Goal: Complete application form: Complete application form

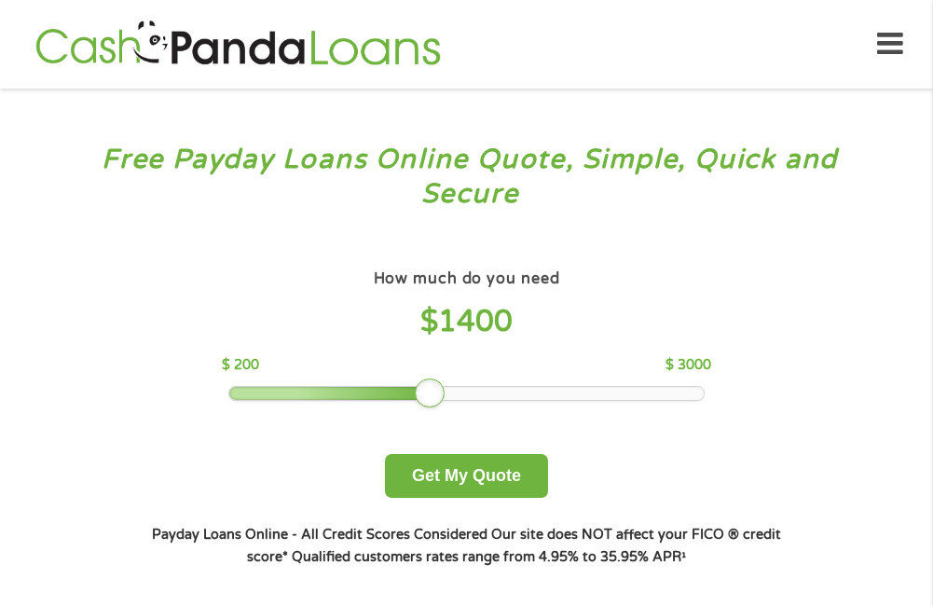
drag, startPoint x: 367, startPoint y: 392, endPoint x: 435, endPoint y: 390, distance: 68.0
click at [433, 390] on div at bounding box center [430, 393] width 30 height 30
drag, startPoint x: 438, startPoint y: 390, endPoint x: 455, endPoint y: 389, distance: 16.9
click at [455, 389] on div at bounding box center [446, 393] width 30 height 30
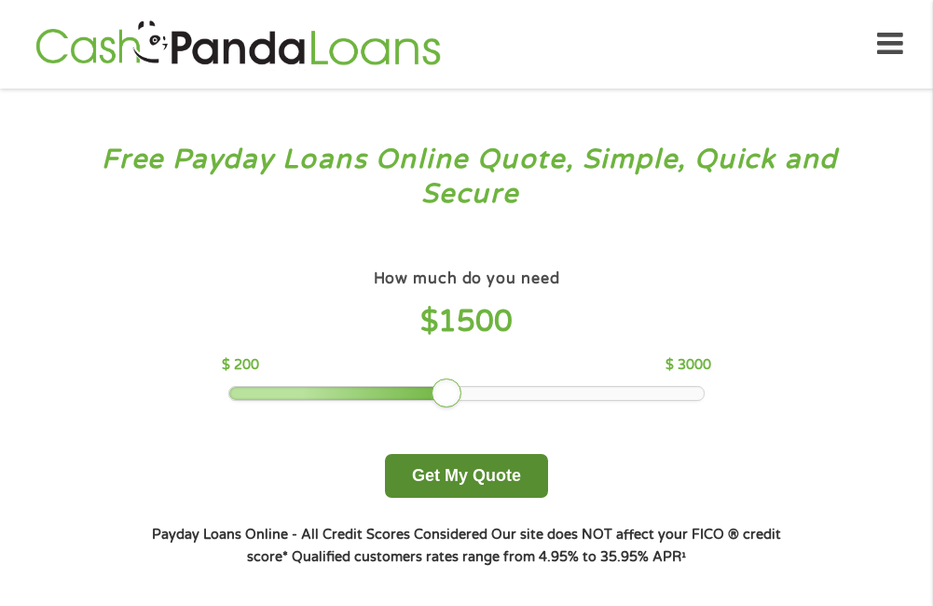
click at [458, 473] on button "Get My Quote" at bounding box center [466, 476] width 163 height 44
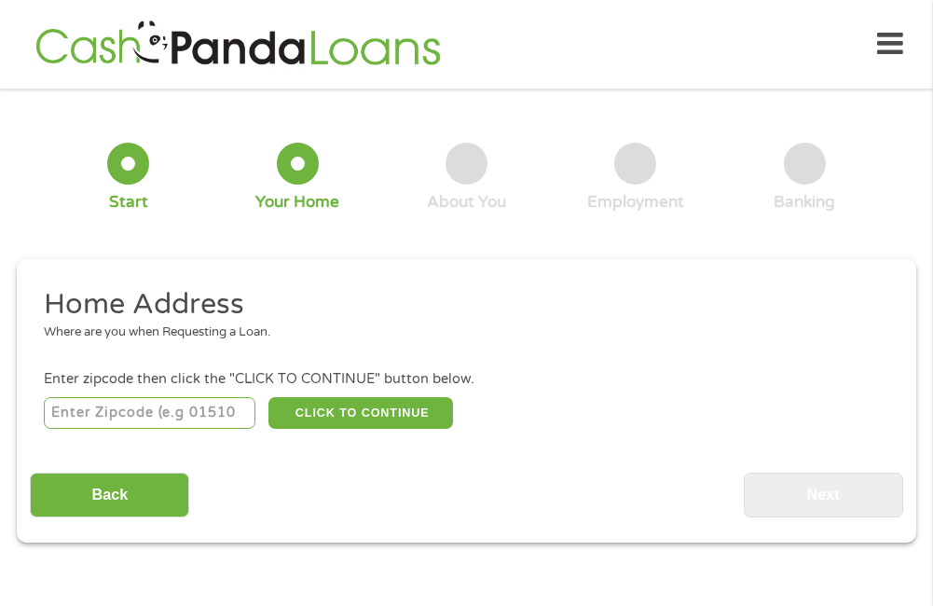
scroll to position [9, 0]
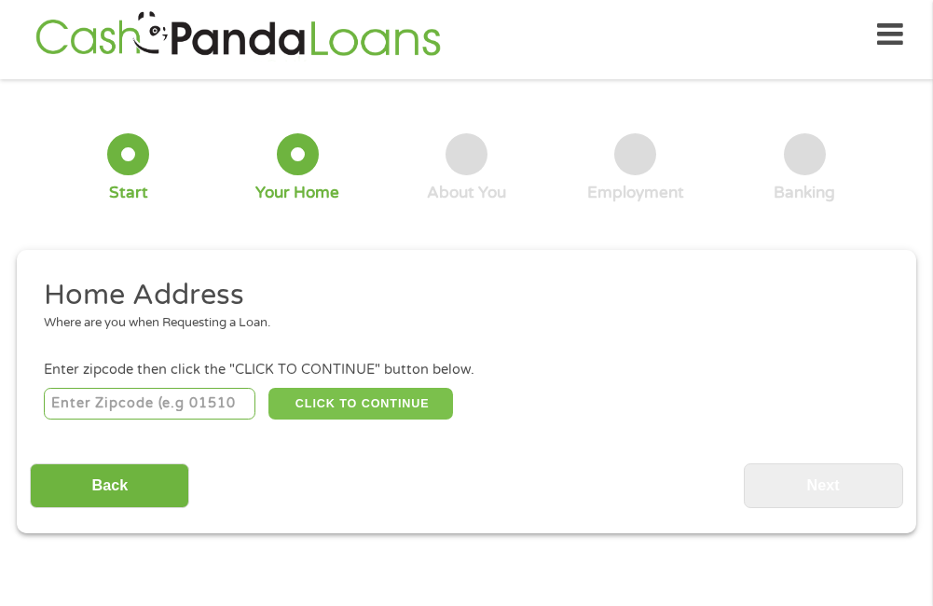
click at [346, 401] on button "CLICK TO CONTINUE" at bounding box center [360, 404] width 185 height 32
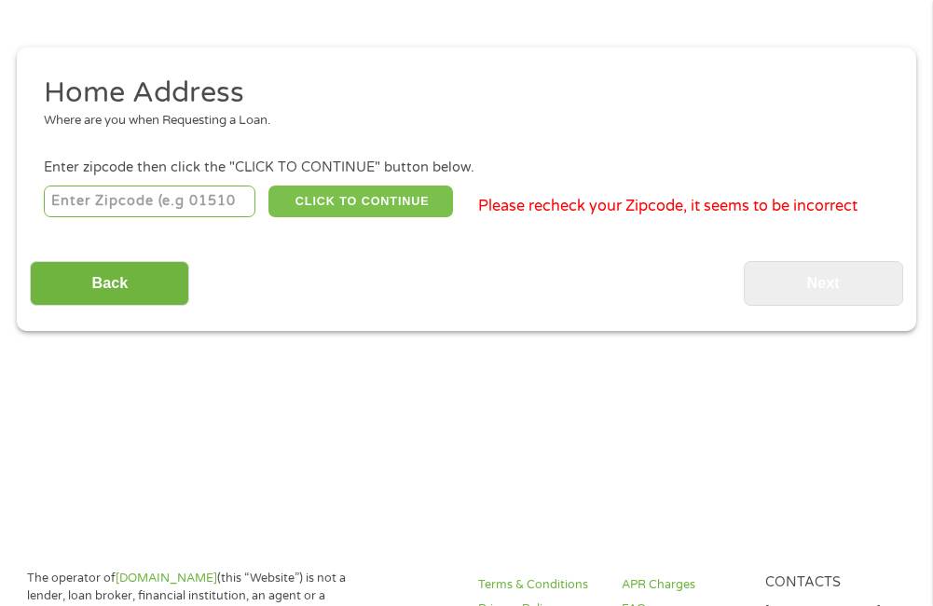
scroll to position [289, 0]
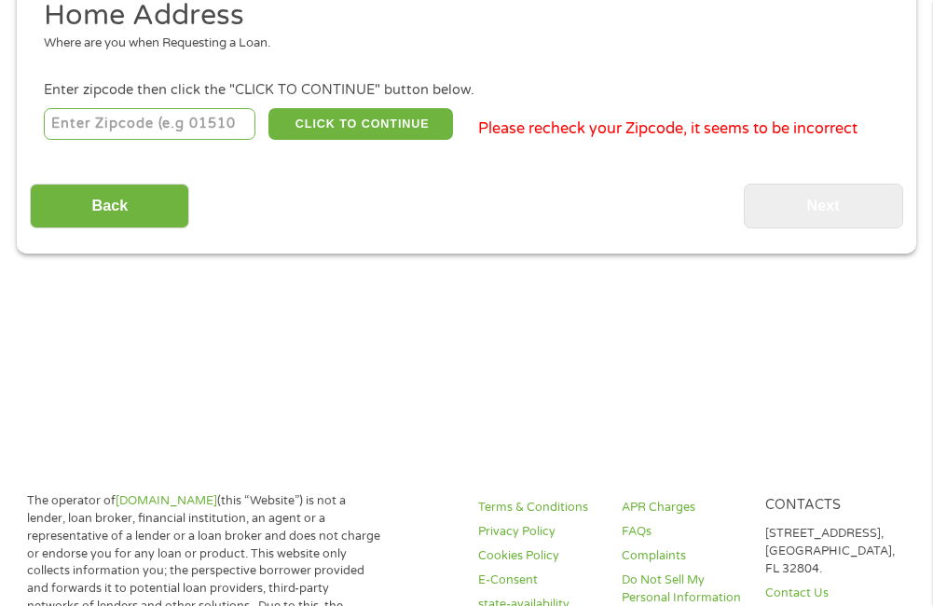
click at [126, 130] on input "number" at bounding box center [150, 124] width 212 height 32
type input "74361"
select select "[US_STATE]"
click at [371, 121] on button "CLICK TO CONTINUE" at bounding box center [360, 124] width 185 height 32
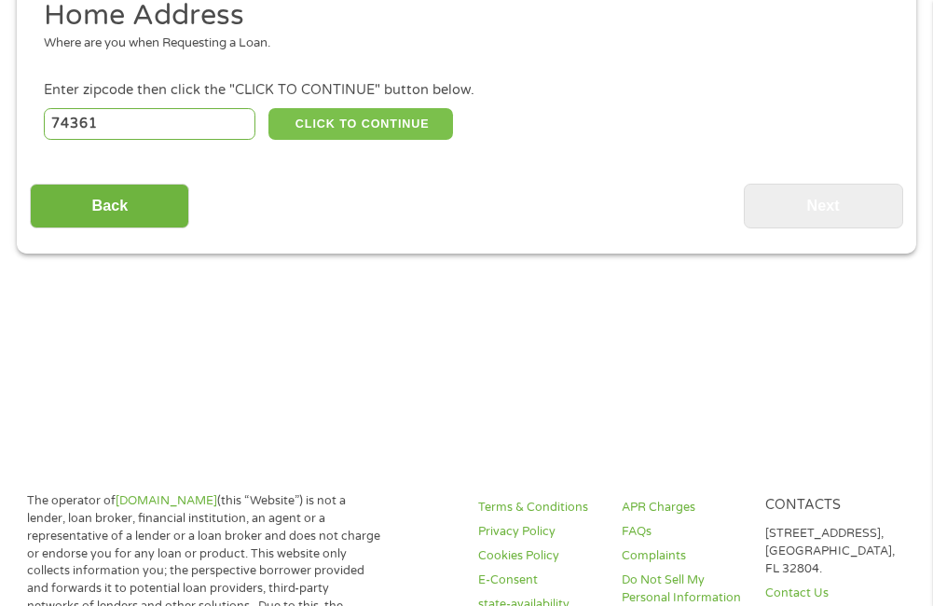
type input "74361"
type input "[PERSON_NAME]"
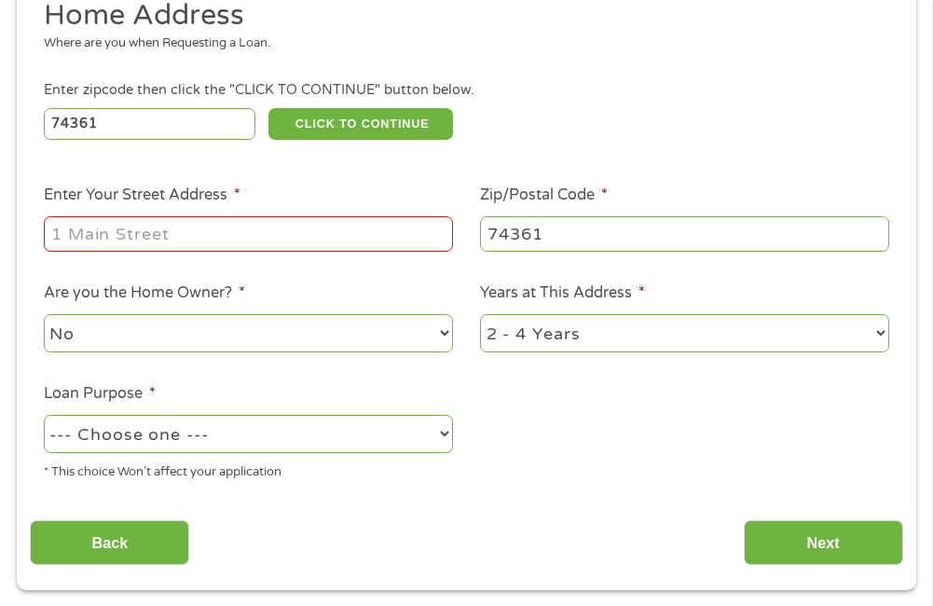
click at [89, 243] on input "Enter Your Street Address *" at bounding box center [248, 233] width 409 height 35
type input "[STREET_ADDRESS][PERSON_NAME]"
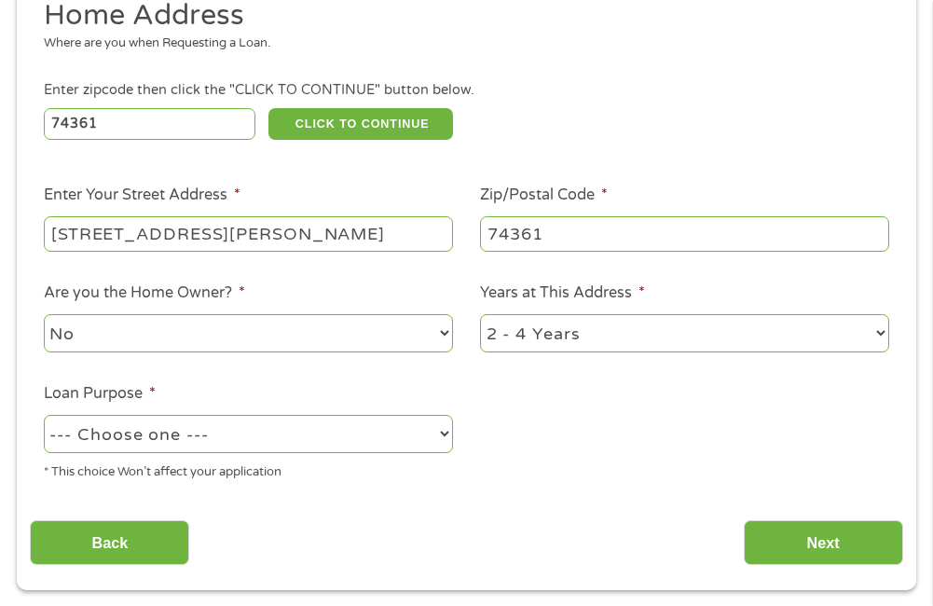
click at [882, 335] on select "1 Year or less 1 - 2 Years 2 - 4 Years Over 4 Years" at bounding box center [684, 333] width 409 height 38
select select "12months"
click at [480, 314] on select "1 Year or less 1 - 2 Years 2 - 4 Years Over 4 Years" at bounding box center [684, 333] width 409 height 38
click at [441, 426] on select "--- Choose one --- Pay Bills Debt Consolidation Home Improvement Major Purchase…" at bounding box center [248, 434] width 409 height 38
select select "paybills"
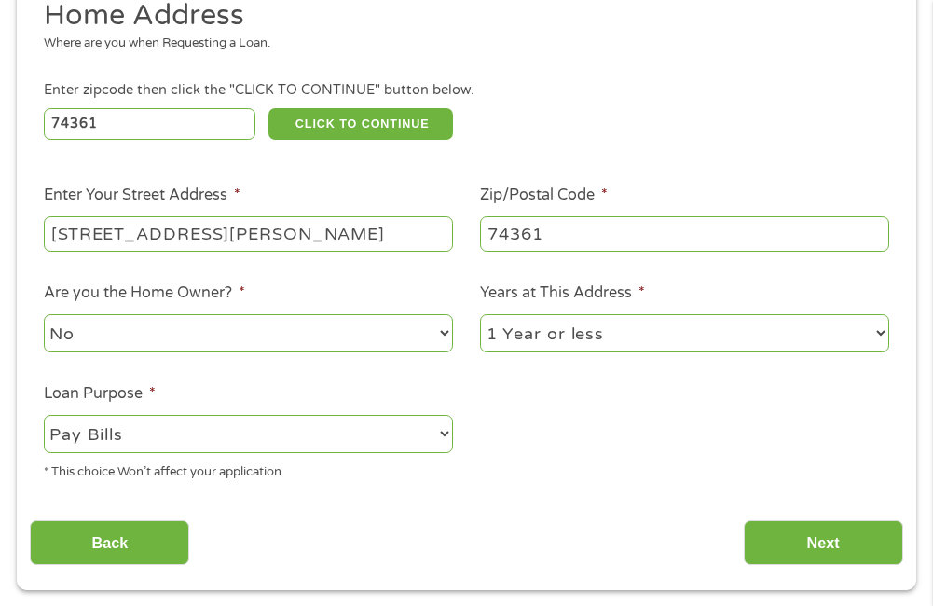
click at [44, 415] on select "--- Choose one --- Pay Bills Debt Consolidation Home Improvement Major Purchase…" at bounding box center [248, 434] width 409 height 38
click at [779, 542] on input "Next" at bounding box center [823, 543] width 159 height 46
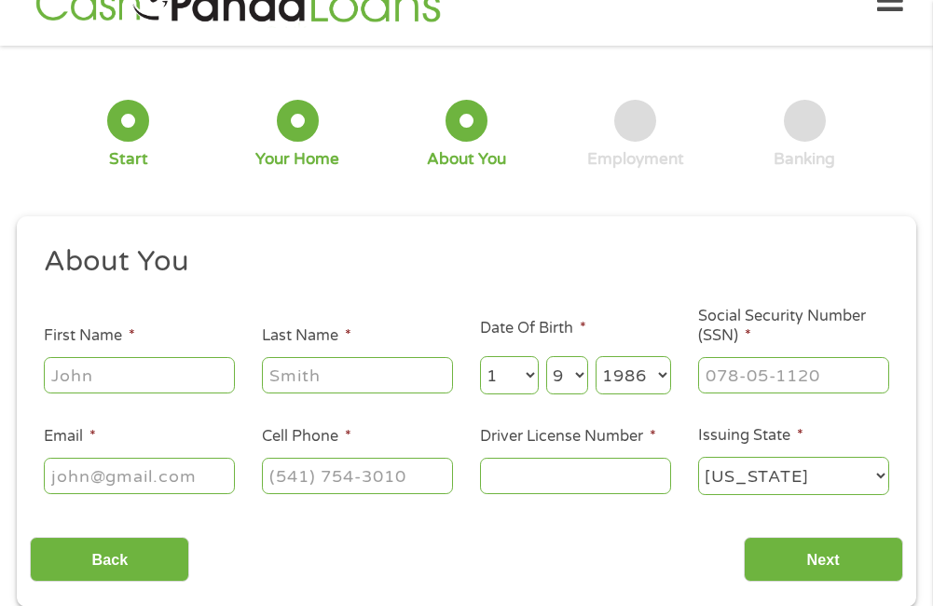
scroll to position [9, 0]
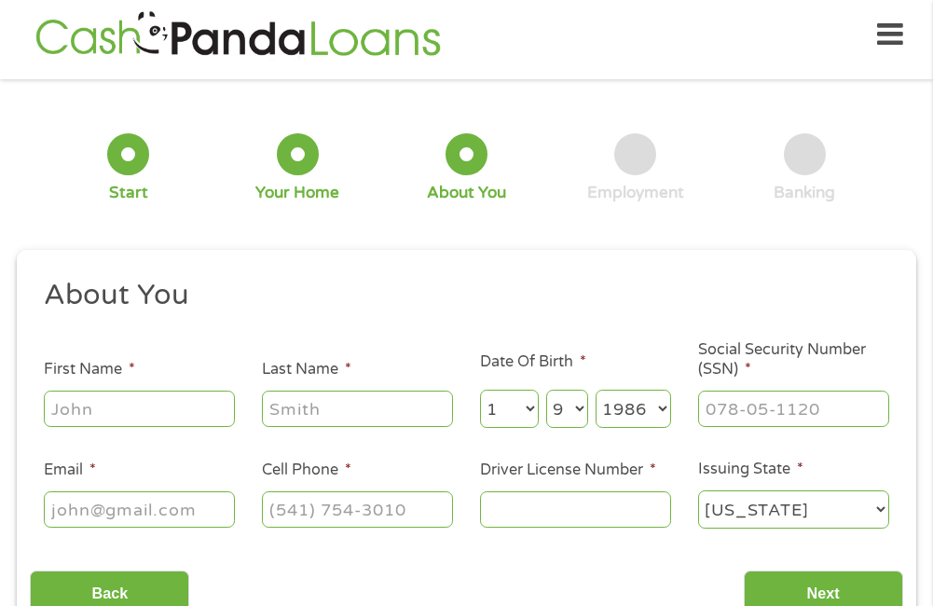
click at [149, 403] on input "First Name *" at bounding box center [139, 407] width 191 height 35
type input "[PERSON_NAME]"
type input "[EMAIL_ADDRESS][DOMAIN_NAME]"
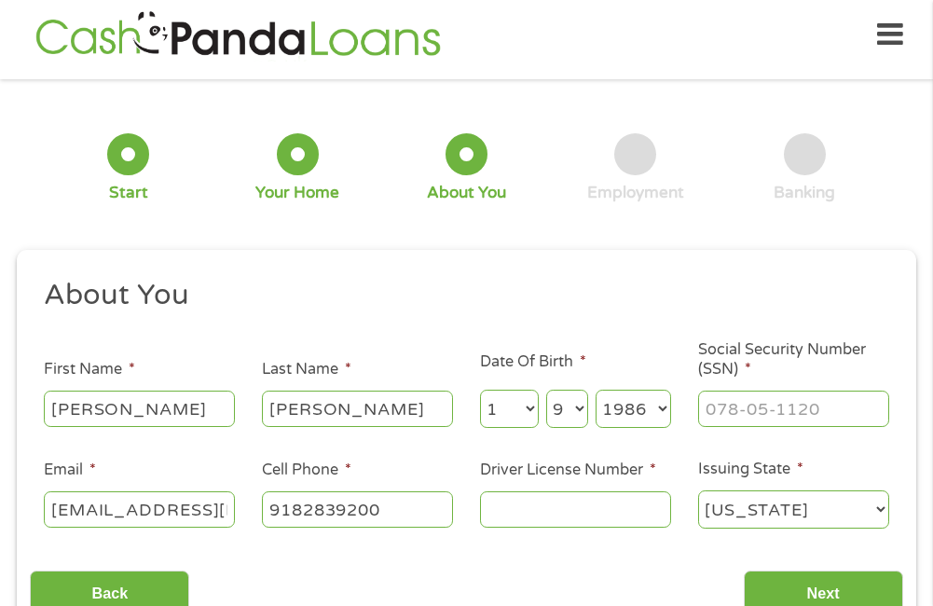
type input "[PHONE_NUMBER]"
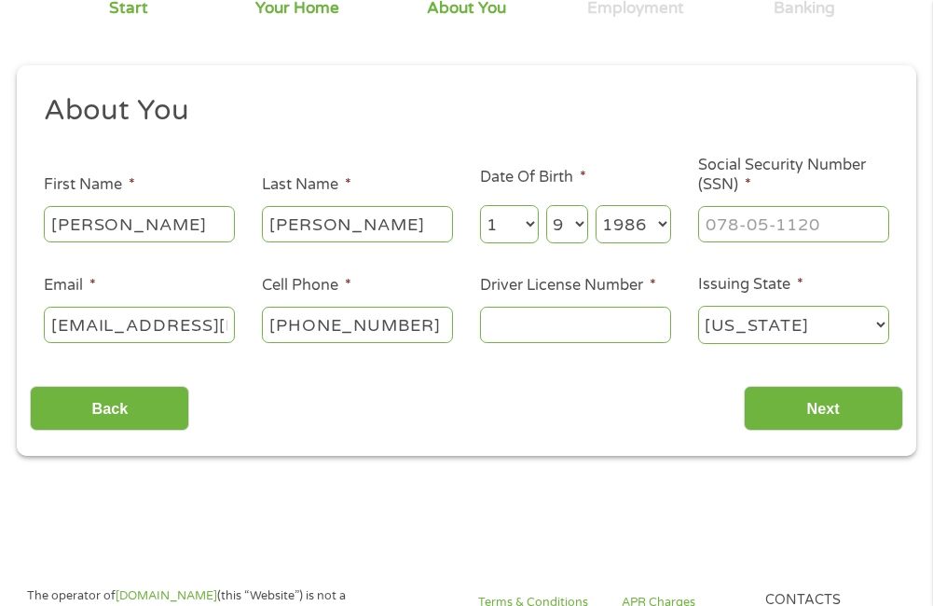
scroll to position [196, 0]
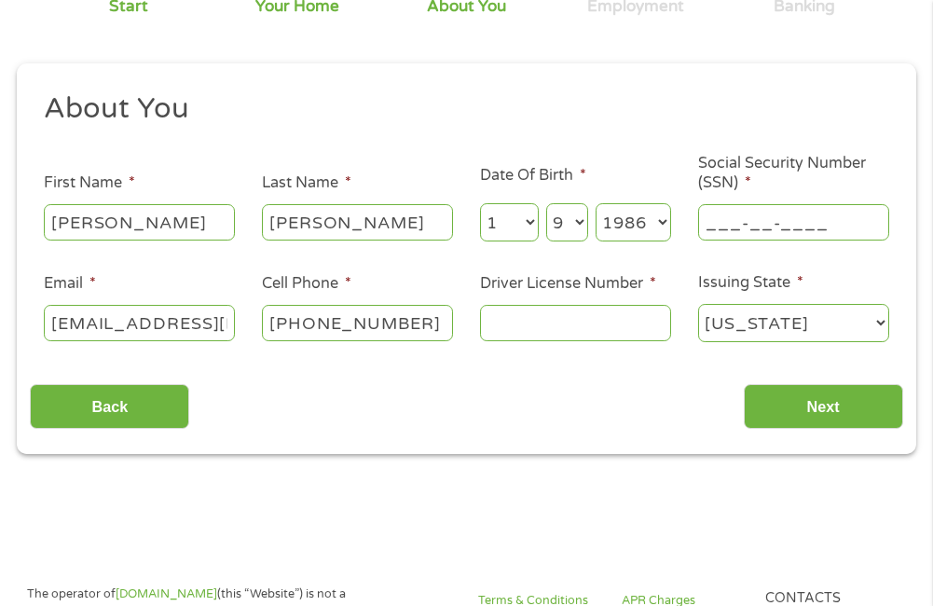
click at [745, 229] on input "___-__-____" at bounding box center [793, 221] width 191 height 35
type input "443-88-9792"
click at [424, 322] on input "[PHONE_NUMBER]" at bounding box center [357, 322] width 191 height 35
type input "[PHONE_NUMBER]"
click at [522, 321] on input "Driver License Number *" at bounding box center [575, 322] width 191 height 35
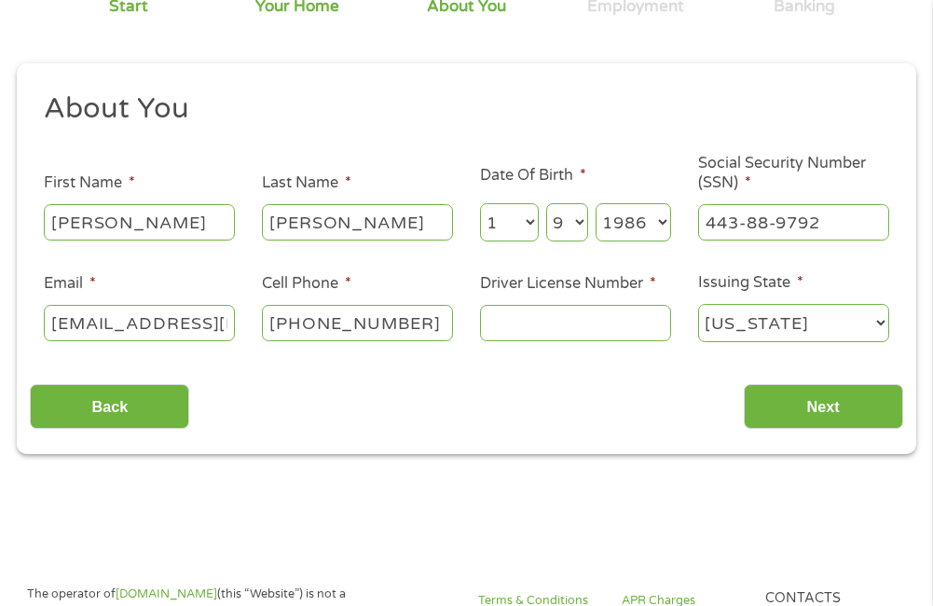
drag, startPoint x: 522, startPoint y: 321, endPoint x: 518, endPoint y: 330, distance: 10.0
click at [518, 330] on input "Driver License Number *" at bounding box center [575, 322] width 191 height 35
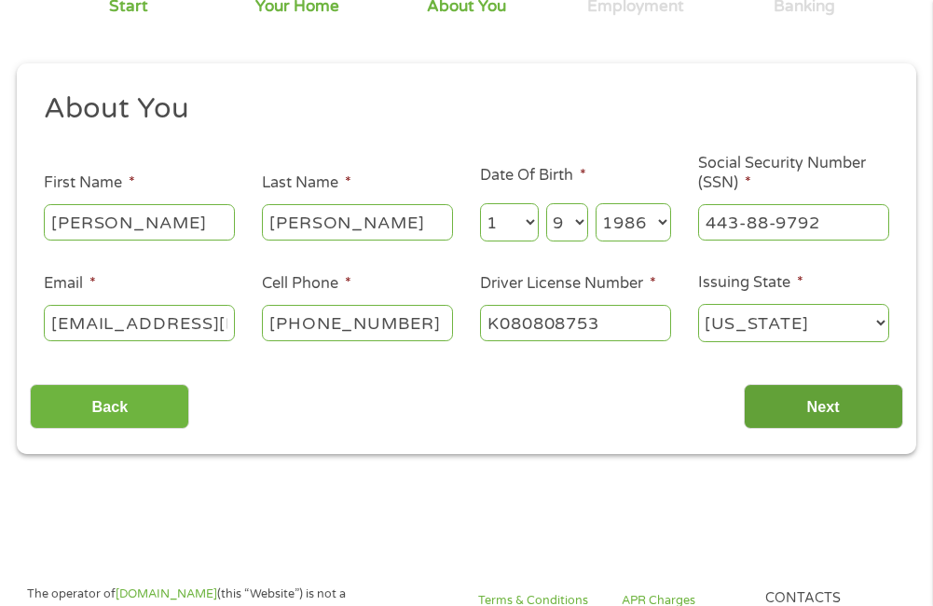
type input "K080808753"
click at [804, 418] on input "Next" at bounding box center [823, 407] width 159 height 46
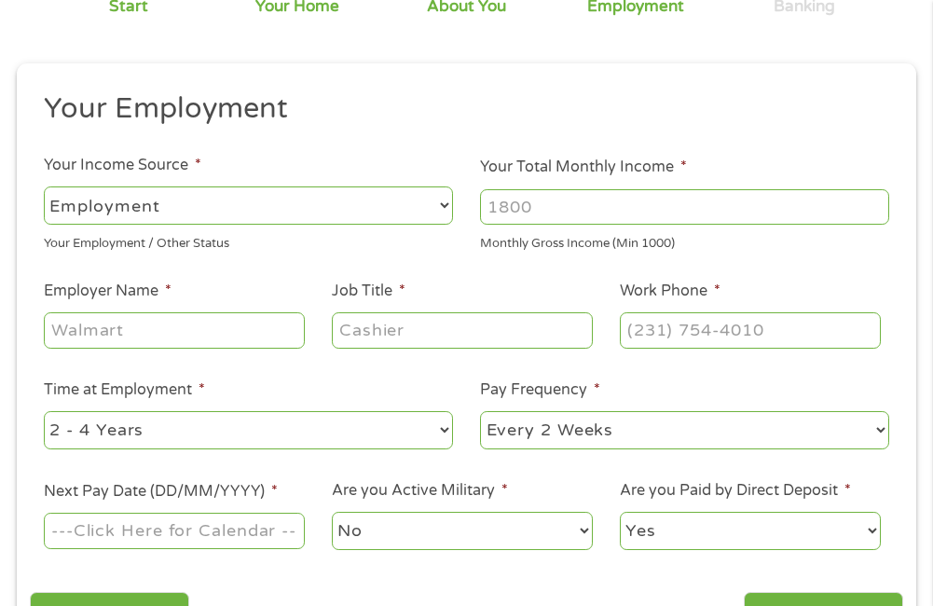
scroll to position [9, 0]
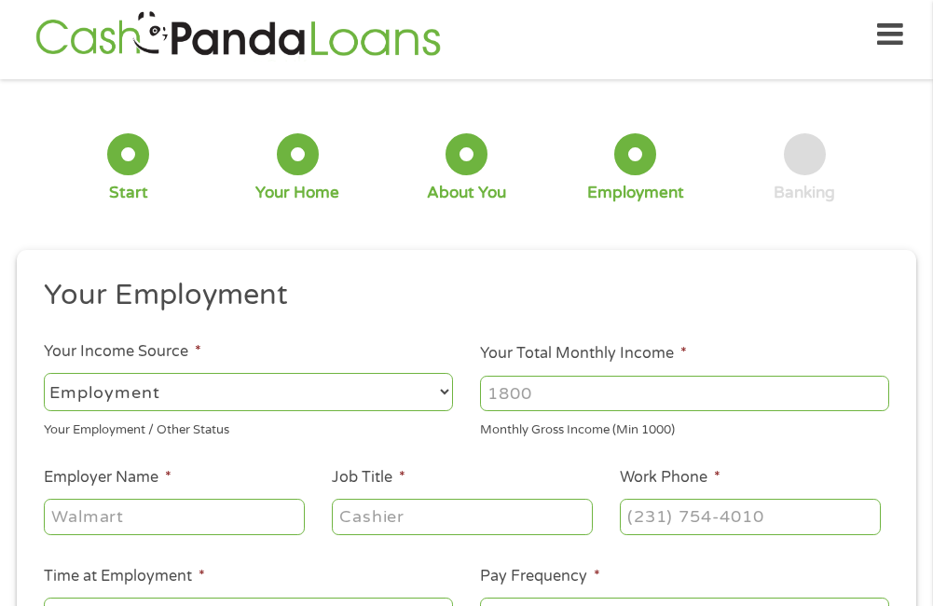
click at [543, 396] on input "Your Total Monthly Income *" at bounding box center [684, 393] width 409 height 35
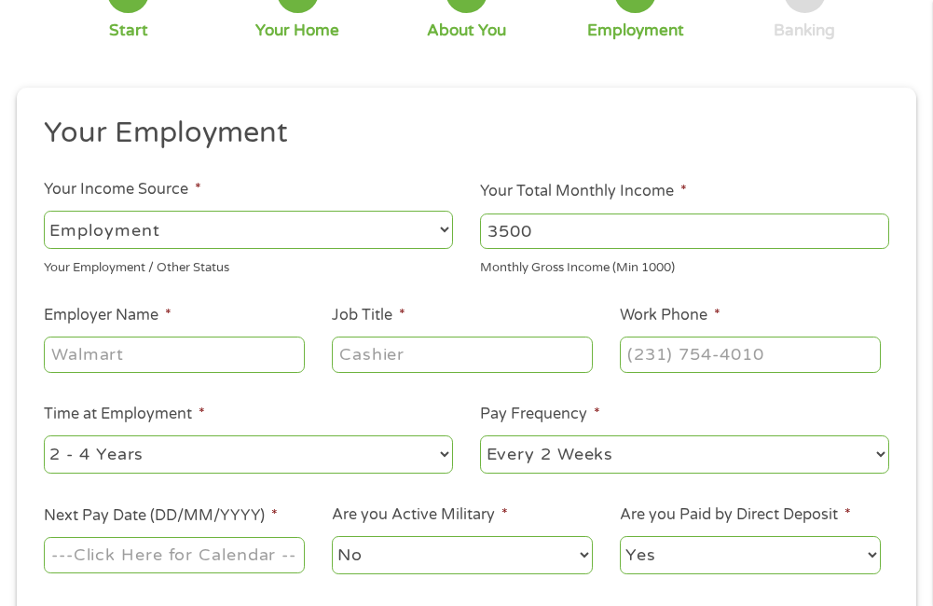
scroll to position [196, 0]
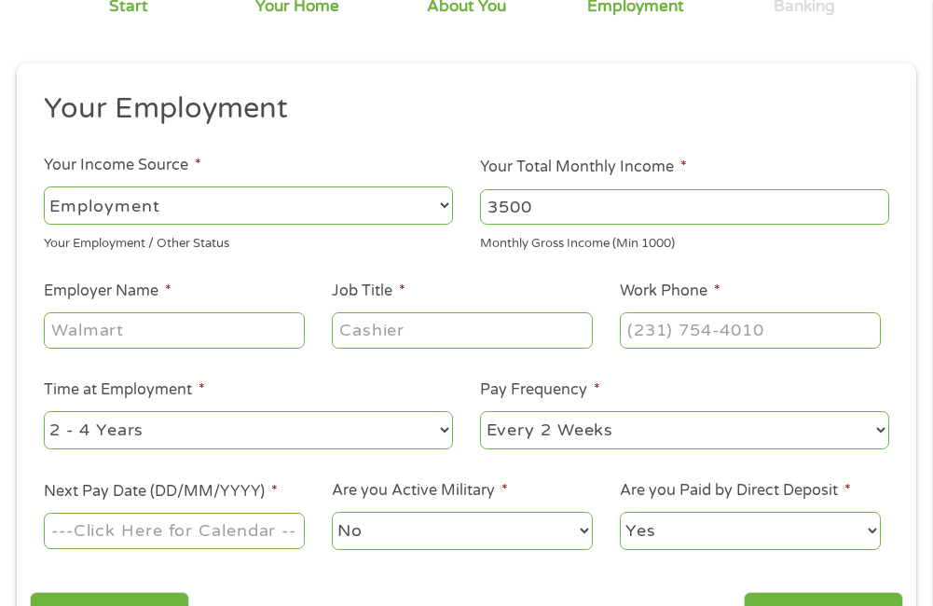
type input "3500"
click at [200, 335] on input "Employer Name *" at bounding box center [174, 329] width 261 height 35
type input "a"
type input "AXH Air Coolers"
click at [450, 317] on input "Job Title *" at bounding box center [462, 329] width 261 height 35
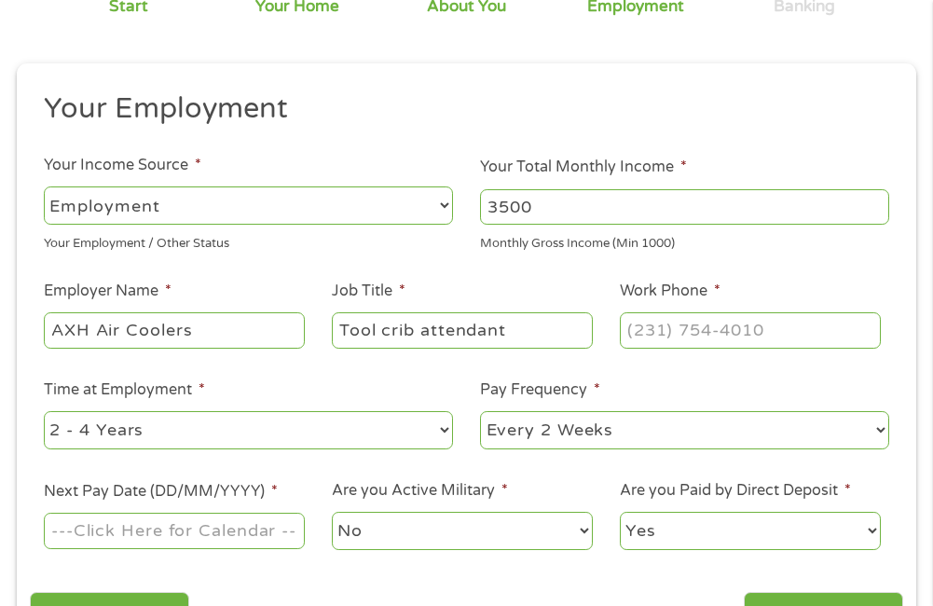
type input "Tool crib attendant"
click at [746, 328] on input "(___) ___-____" at bounding box center [750, 329] width 261 height 35
type input "[PHONE_NUMBER]"
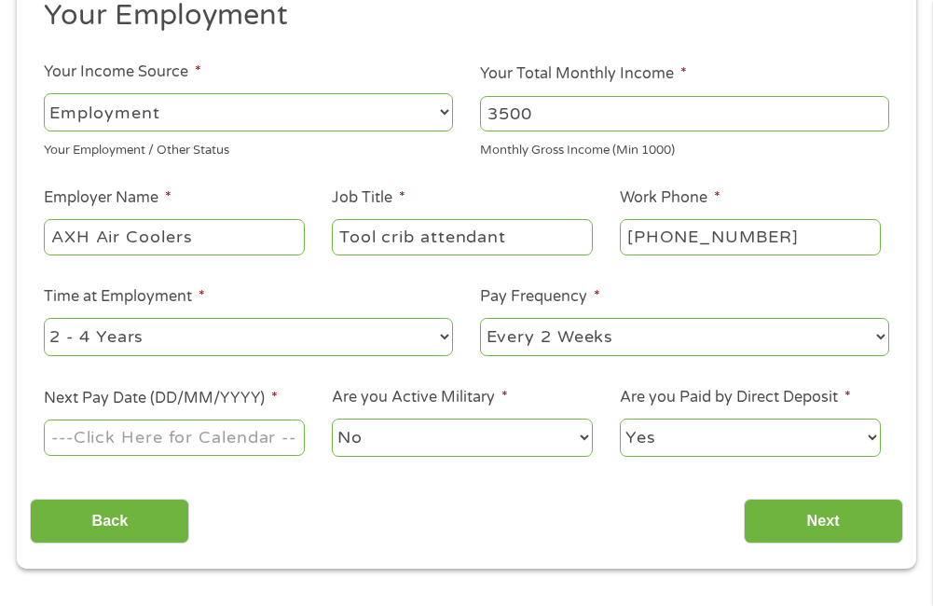
click at [207, 438] on input "Next Pay Date (DD/MM/YYYY) *" at bounding box center [174, 436] width 261 height 35
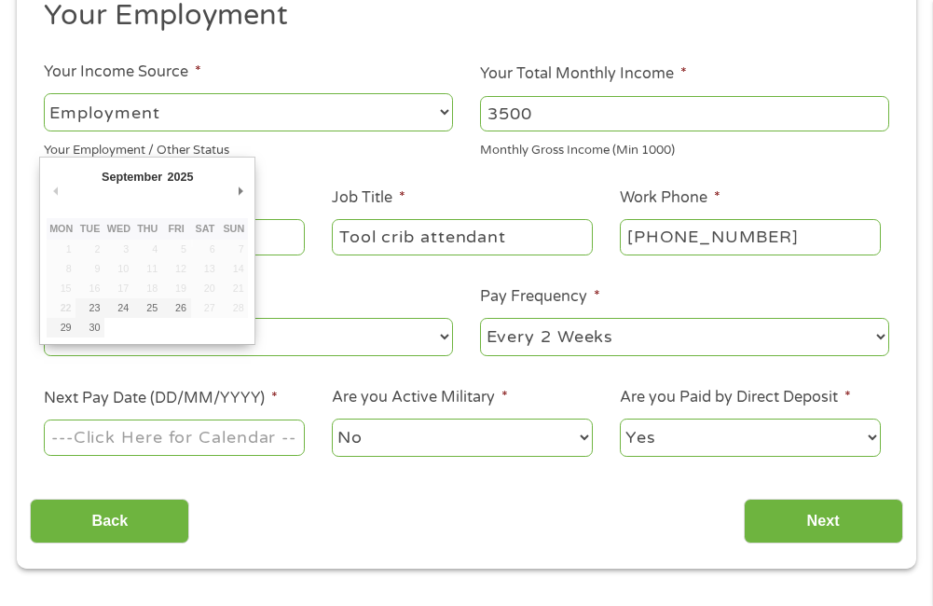
click at [257, 437] on input "Next Pay Date (DD/MM/YYYY) *" at bounding box center [174, 436] width 261 height 35
type input "[DATE]"
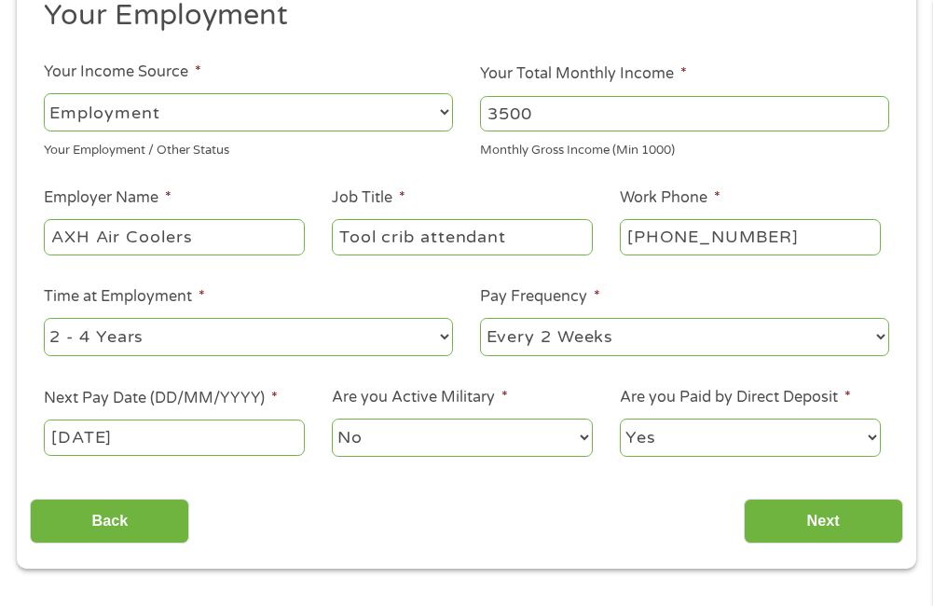
click at [221, 446] on input "[DATE]" at bounding box center [174, 436] width 261 height 35
click at [861, 526] on input "Next" at bounding box center [823, 522] width 159 height 46
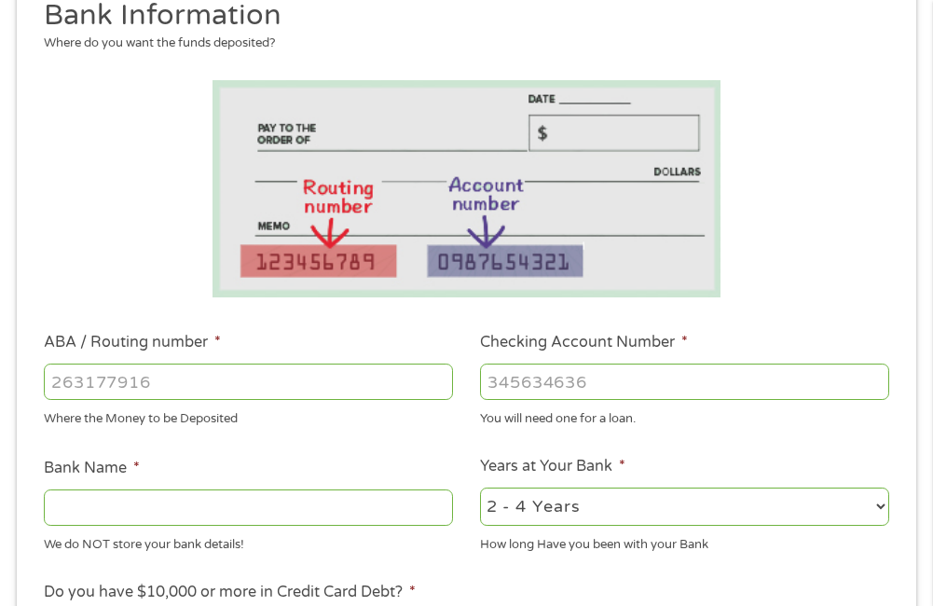
click at [167, 380] on input "ABA / Routing number *" at bounding box center [248, 380] width 409 height 35
type input "303986148"
type input "RED CROWN FEDERAL CR UN"
type input "303986148"
click at [556, 386] on input "Checking Account Number *" at bounding box center [684, 380] width 409 height 35
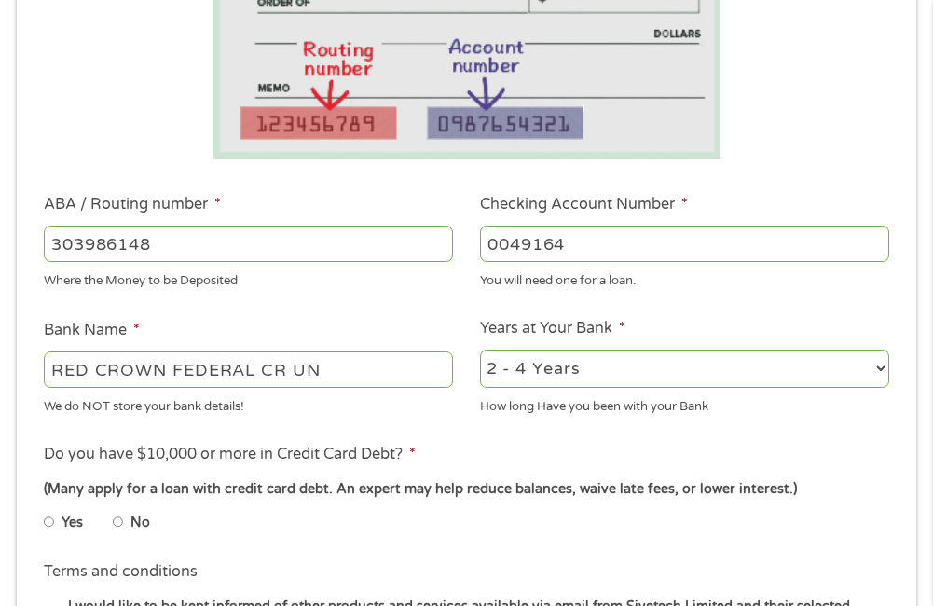
scroll to position [475, 0]
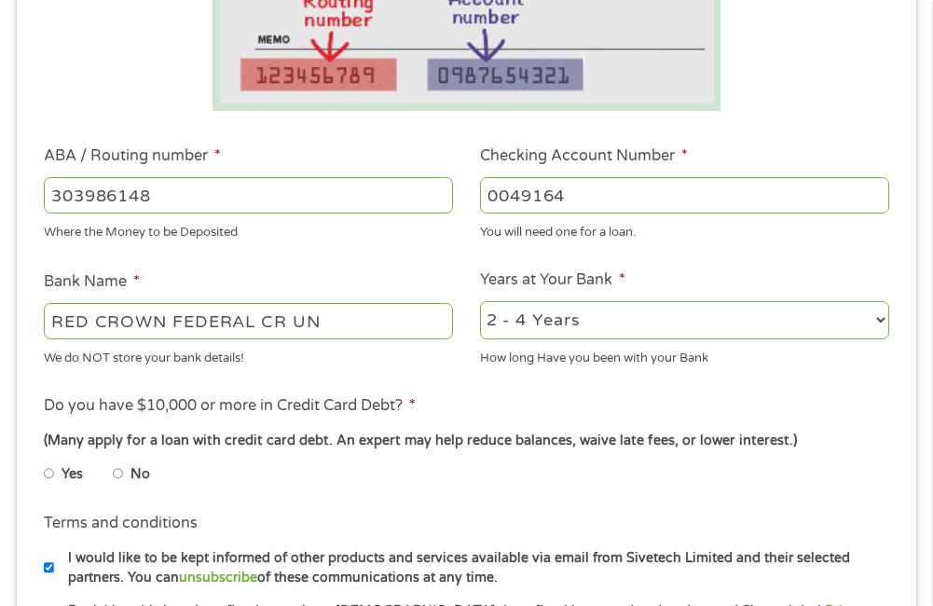
type input "0049164"
click at [885, 321] on select "2 - 4 Years 6 - 12 Months 1 - 2 Years Over 4 Years" at bounding box center [684, 320] width 409 height 38
select select "60months"
click at [480, 301] on select "2 - 4 Years 6 - 12 Months 1 - 2 Years Over 4 Years" at bounding box center [684, 320] width 409 height 38
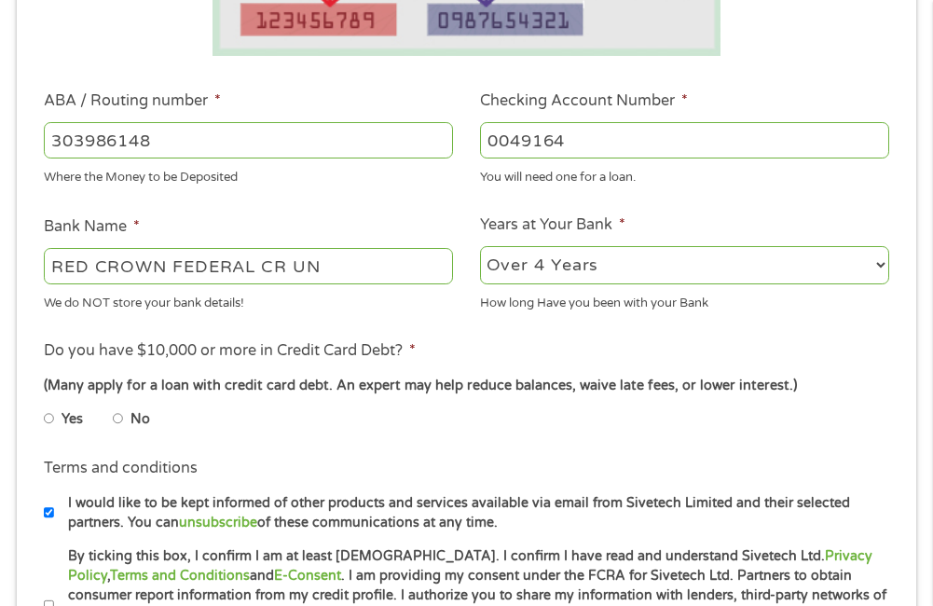
scroll to position [568, 0]
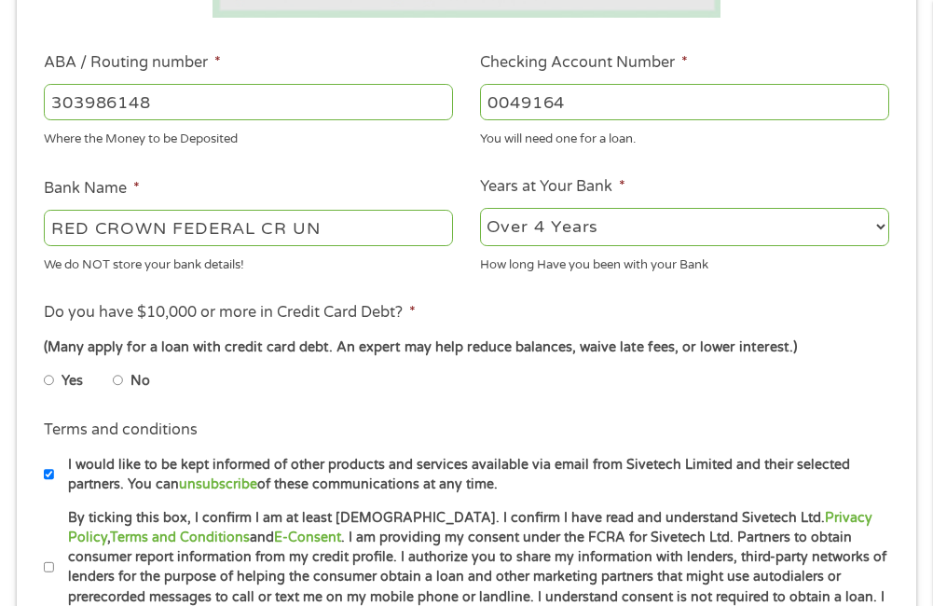
click at [119, 381] on input "No" at bounding box center [118, 380] width 11 height 30
radio input "true"
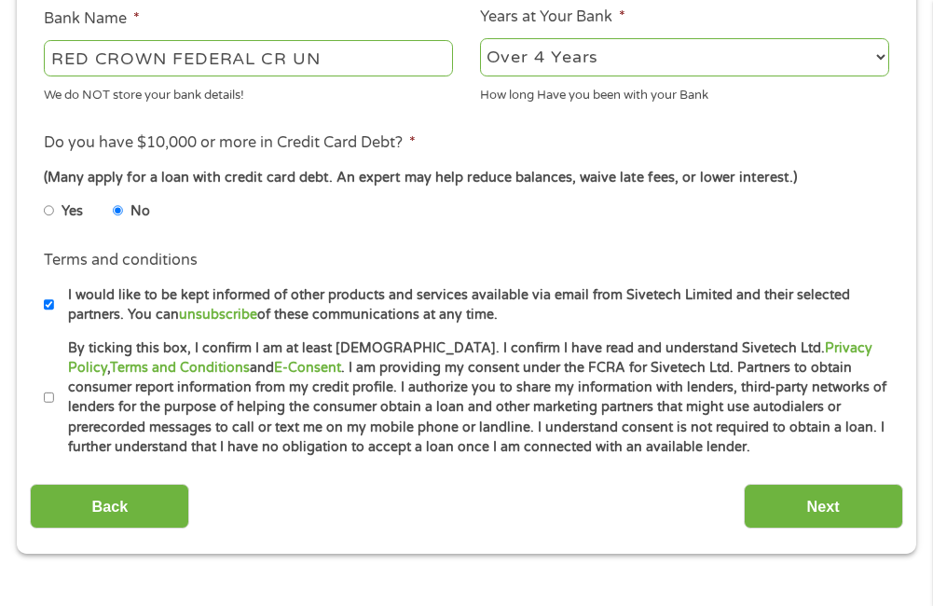
scroll to position [755, 0]
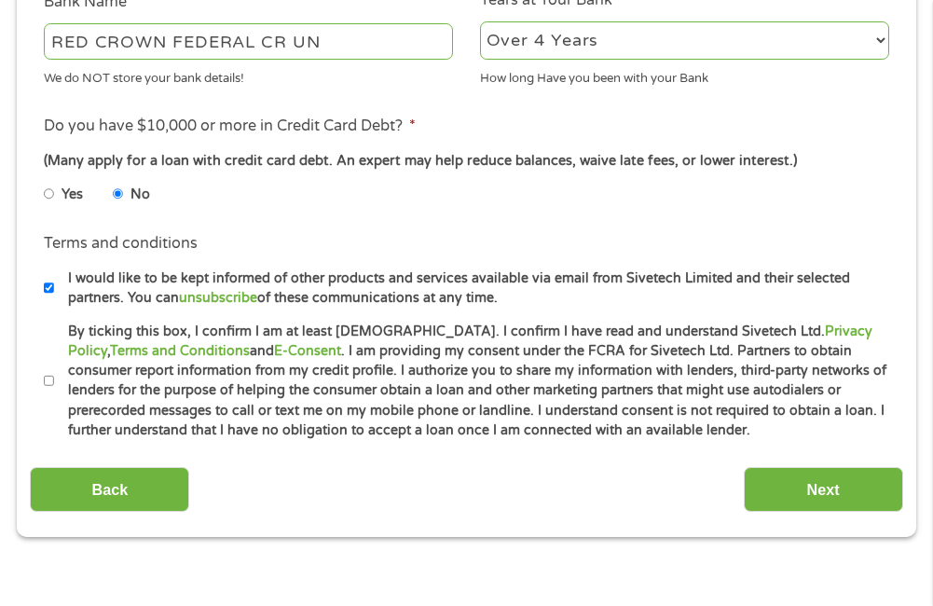
click at [48, 293] on input "I would like to be kept informed of other products and services available via e…" at bounding box center [49, 288] width 11 height 30
checkbox input "false"
click at [50, 378] on input "By ticking this box, I confirm I am at least [DEMOGRAPHIC_DATA]. I confirm I ha…" at bounding box center [49, 381] width 11 height 30
checkbox input "true"
click at [778, 489] on input "Next" at bounding box center [823, 490] width 159 height 46
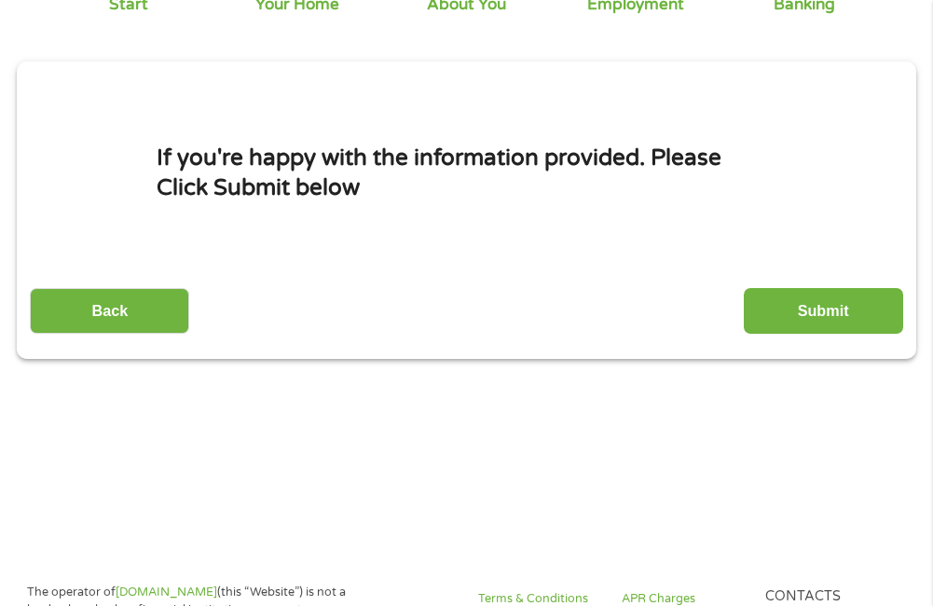
scroll to position [289, 0]
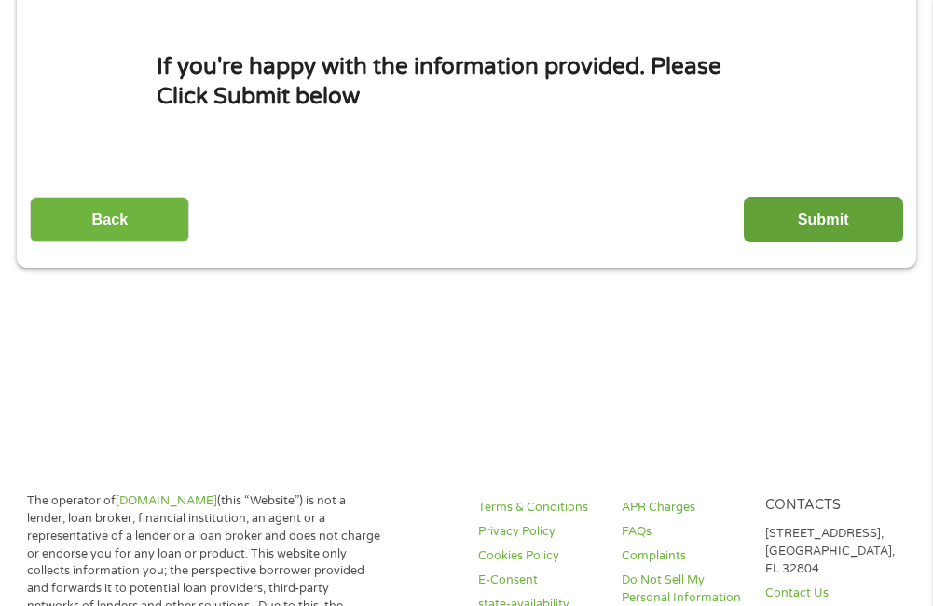
click at [846, 212] on input "Submit" at bounding box center [823, 220] width 159 height 46
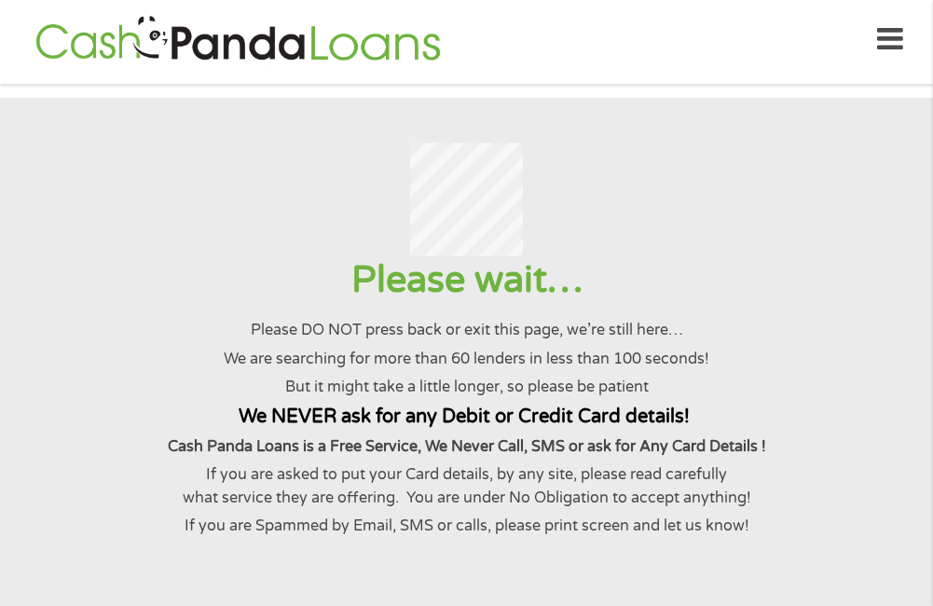
scroll to position [0, 0]
